Goal: Find specific page/section: Find specific page/section

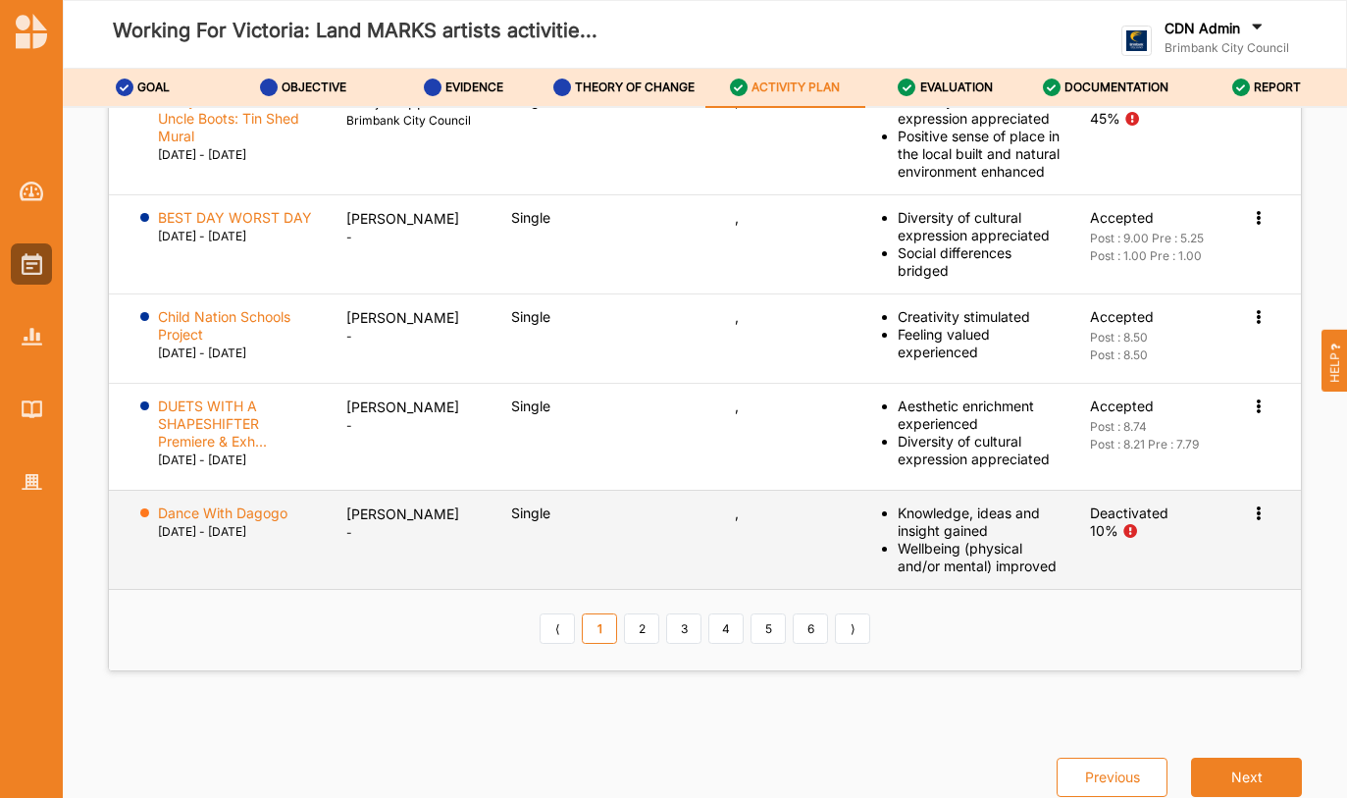
scroll to position [3303, 0]
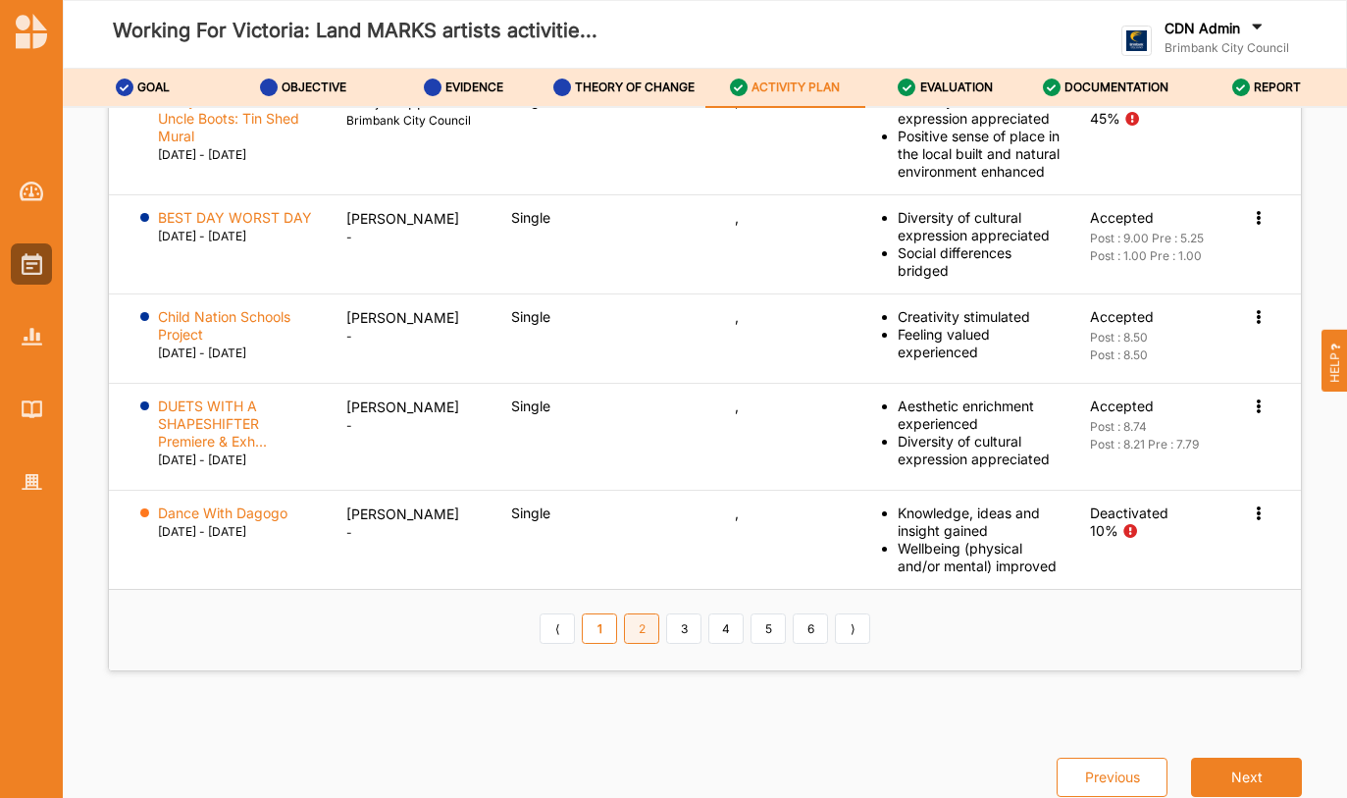
click at [643, 631] on link "2" at bounding box center [641, 628] width 35 height 31
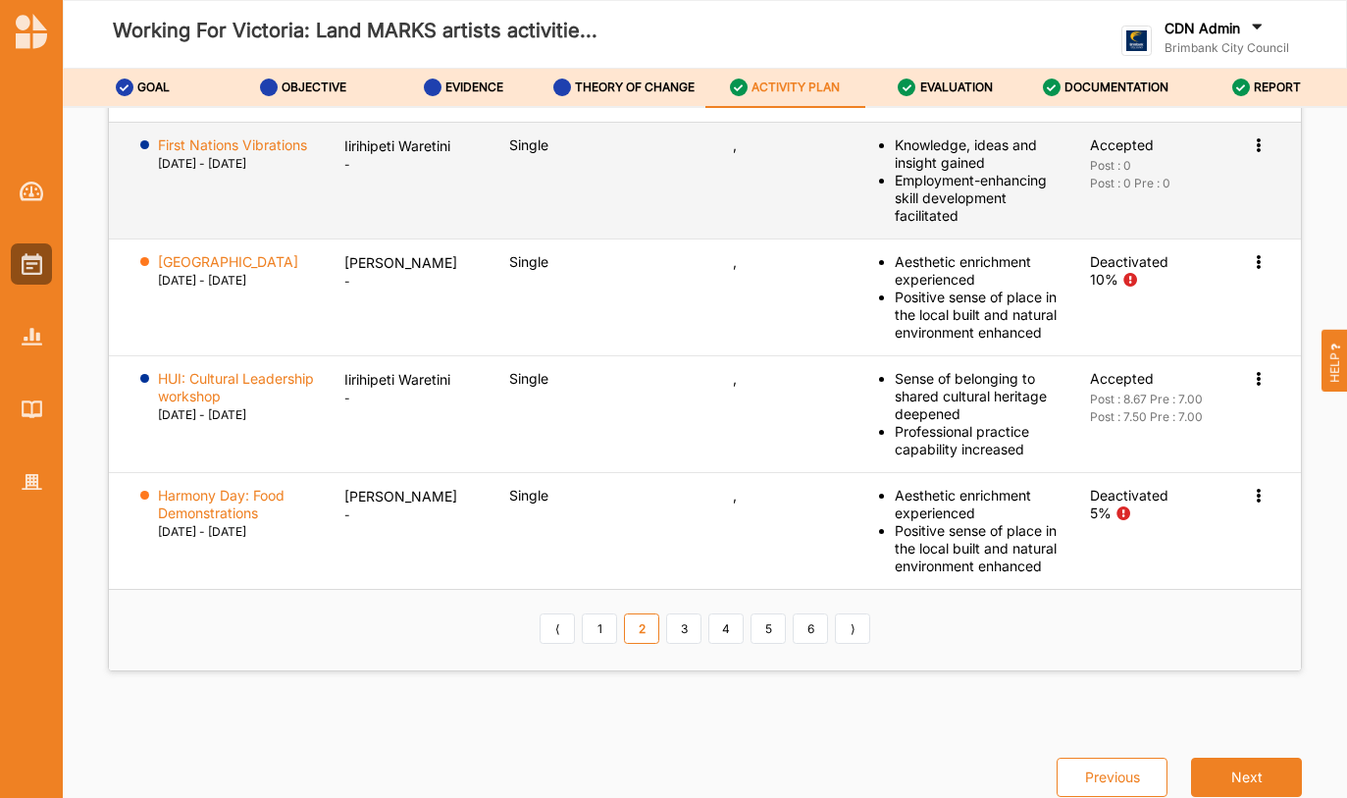
click at [1250, 150] on icon at bounding box center [1258, 143] width 17 height 14
click at [532, 238] on td "Single" at bounding box center [607, 180] width 224 height 117
click at [1250, 150] on icon at bounding box center [1258, 143] width 17 height 14
